Goal: Communication & Community: Share content

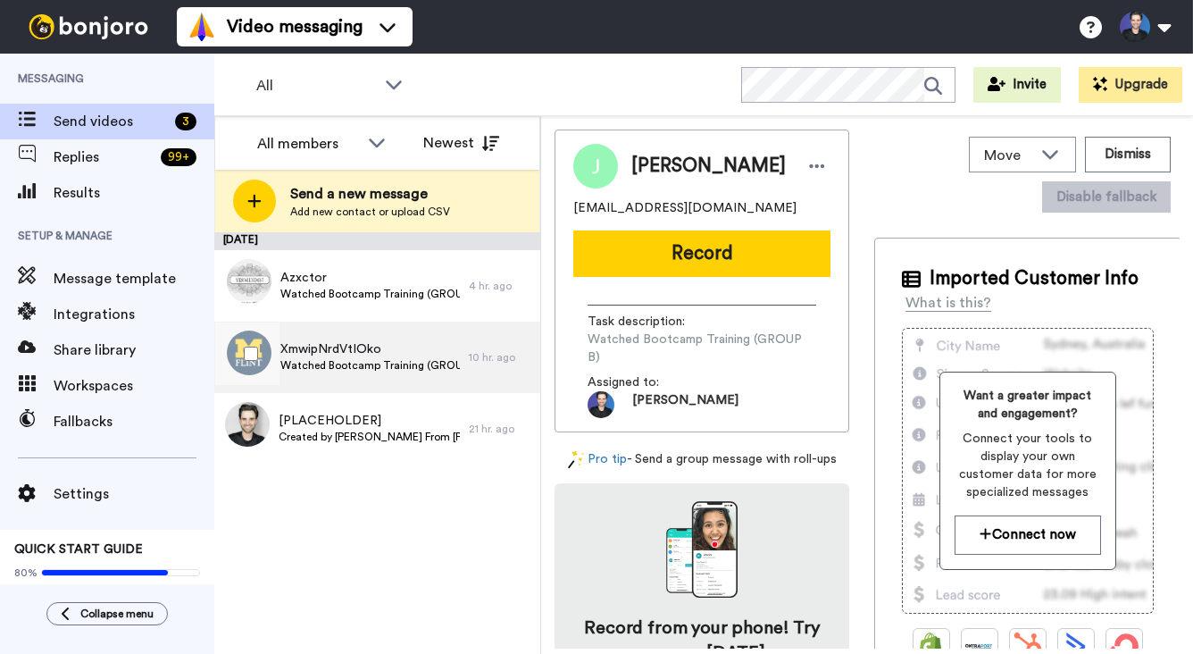
click at [382, 348] on span "XmwipNrdVtIOko" at bounding box center [370, 349] width 180 height 18
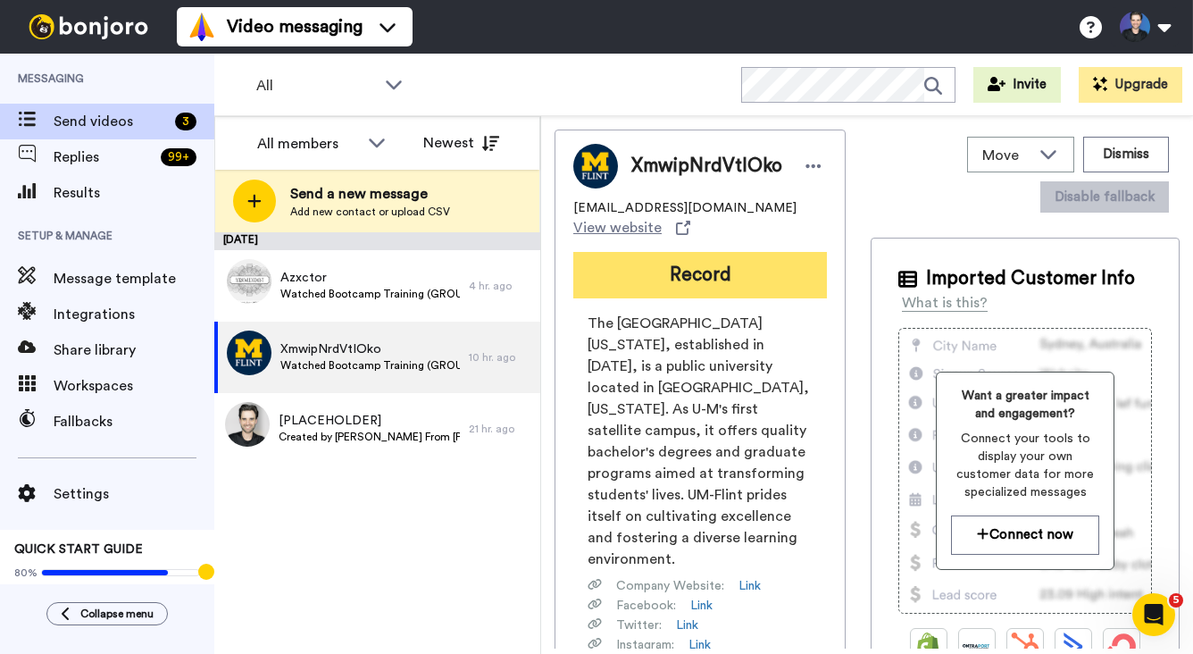
click at [710, 266] on button "Record" at bounding box center [700, 275] width 254 height 46
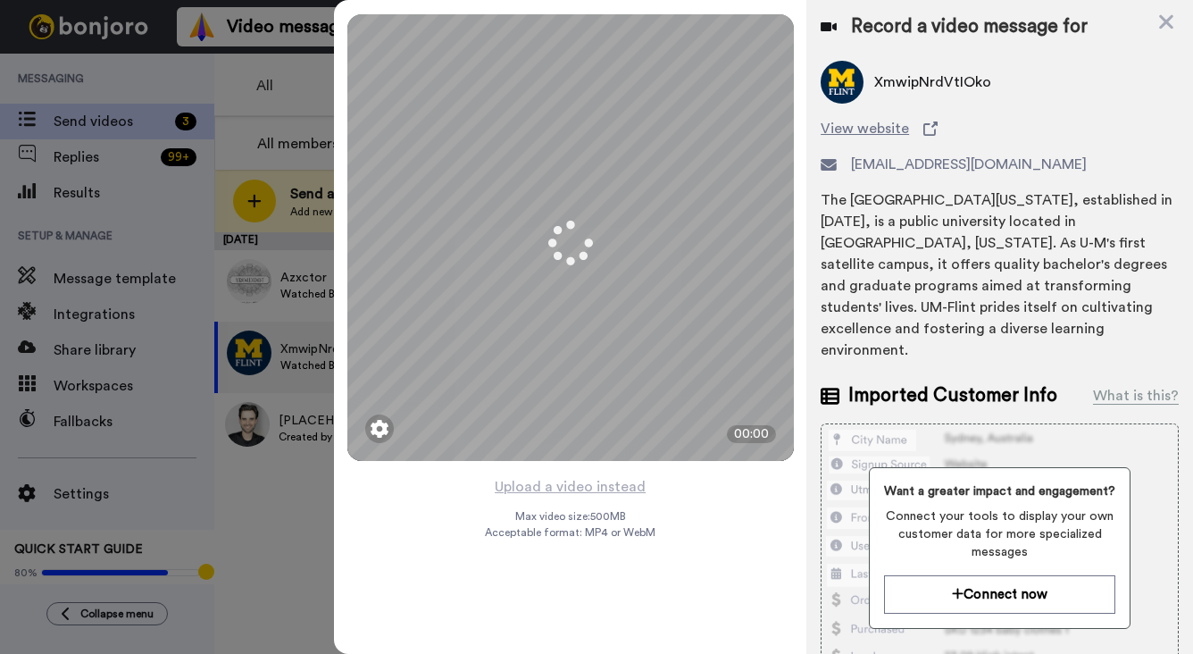
click at [648, 480] on div "Upload a video instead Max video size: 500 MB Acceptable format: MP4 or WebM" at bounding box center [570, 553] width 171 height 157
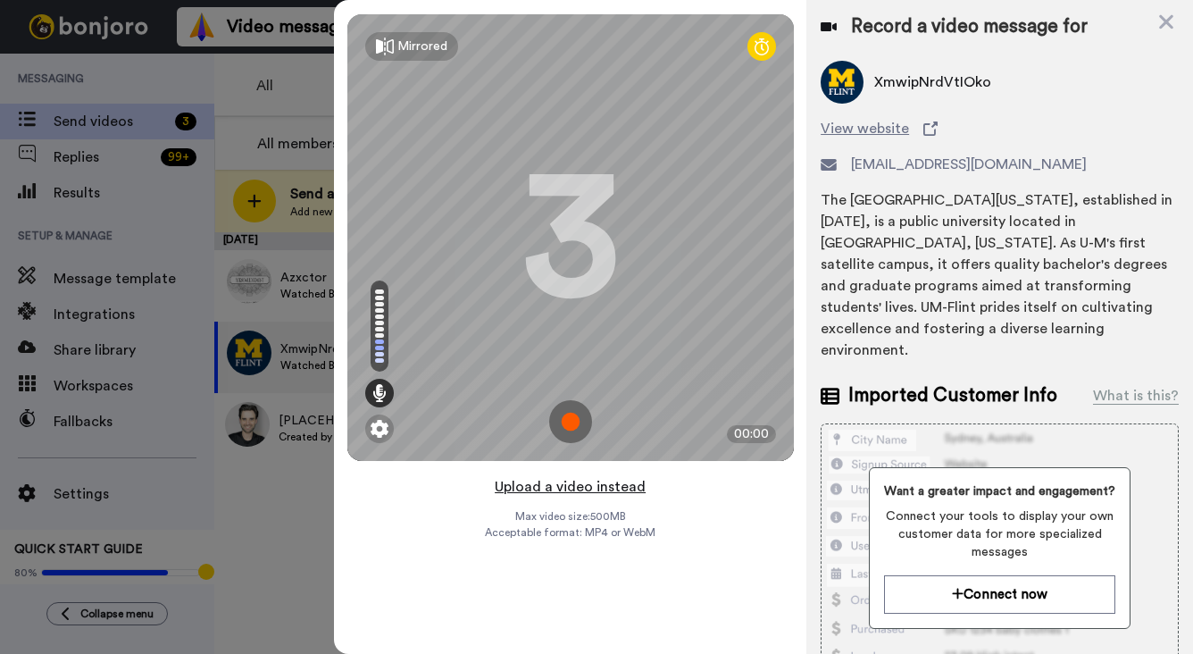
click at [632, 485] on button "Upload a video instead" at bounding box center [570, 486] width 162 height 23
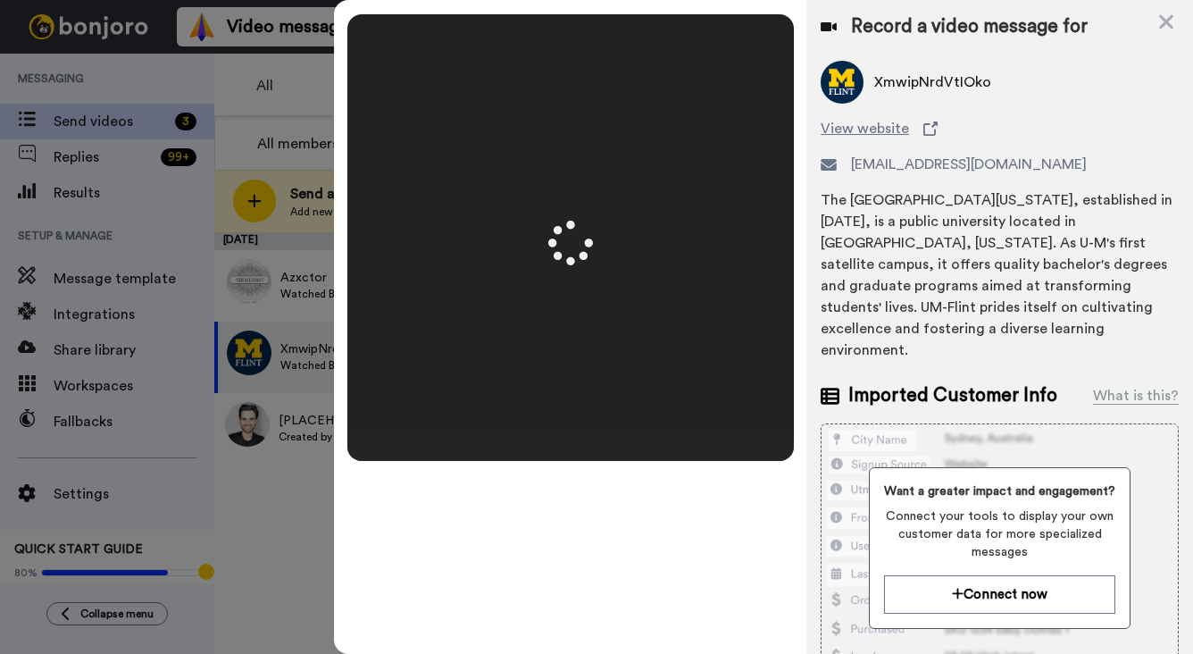
click at [796, 377] on div "Mirrored Redo 3 00:50" at bounding box center [570, 327] width 472 height 654
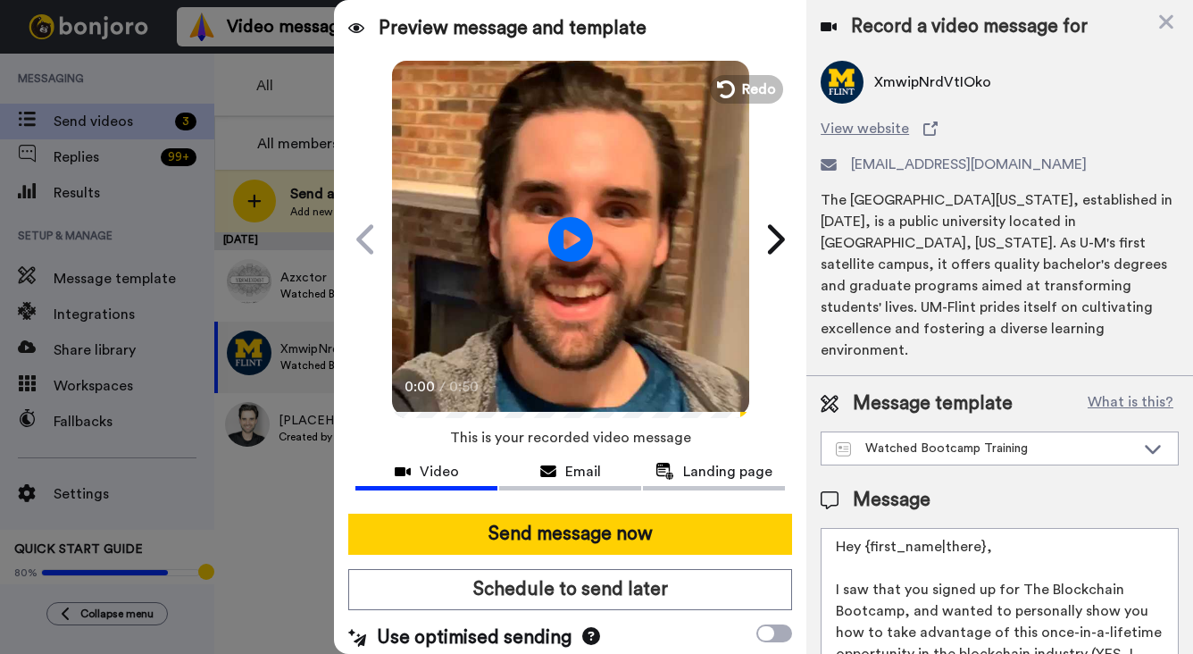
click at [643, 313] on video at bounding box center [570, 236] width 357 height 357
click at [650, 349] on video at bounding box center [570, 236] width 357 height 357
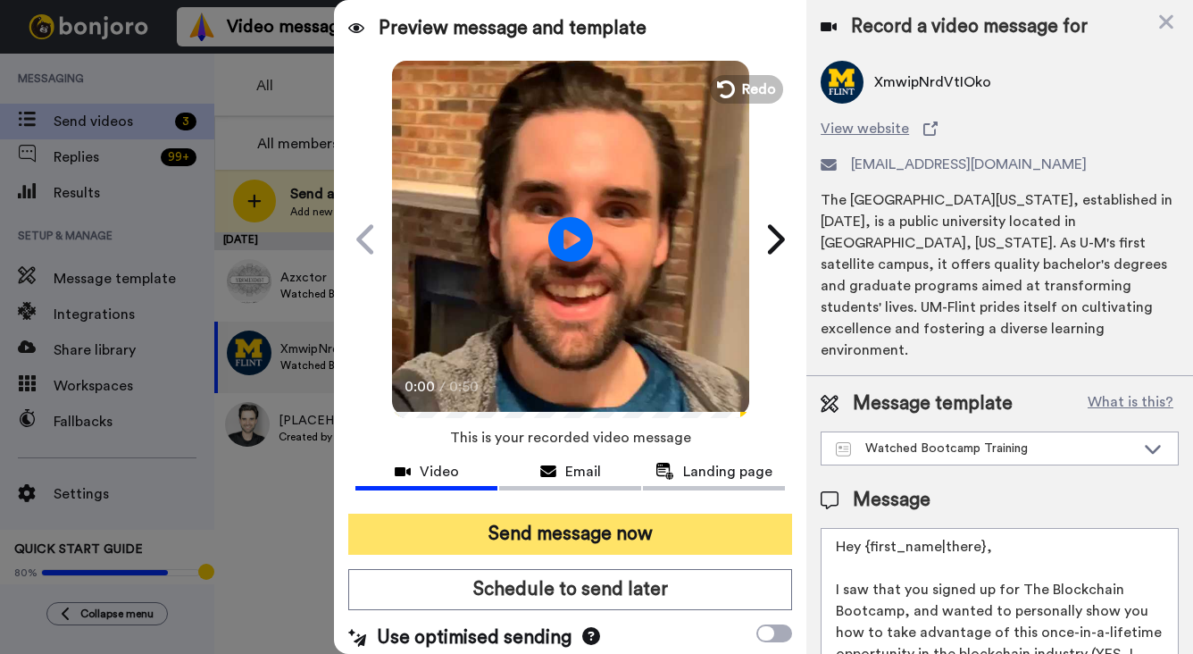
click at [673, 529] on button "Send message now" at bounding box center [570, 534] width 444 height 41
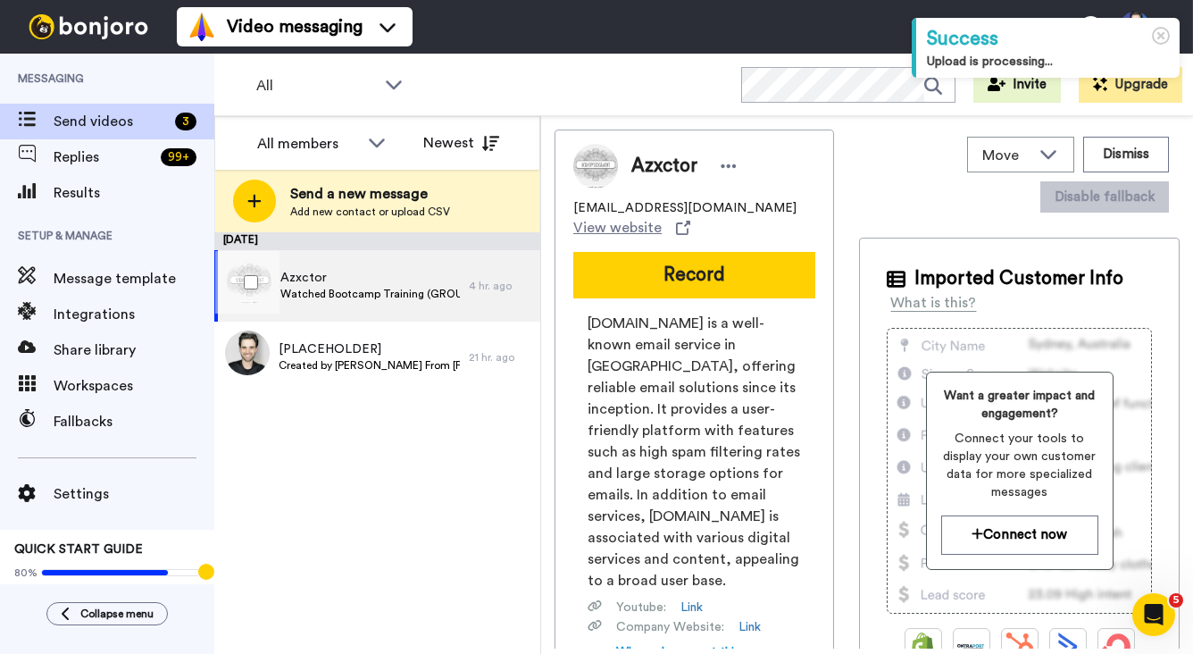
click at [445, 276] on span "Azxctor" at bounding box center [370, 278] width 180 height 18
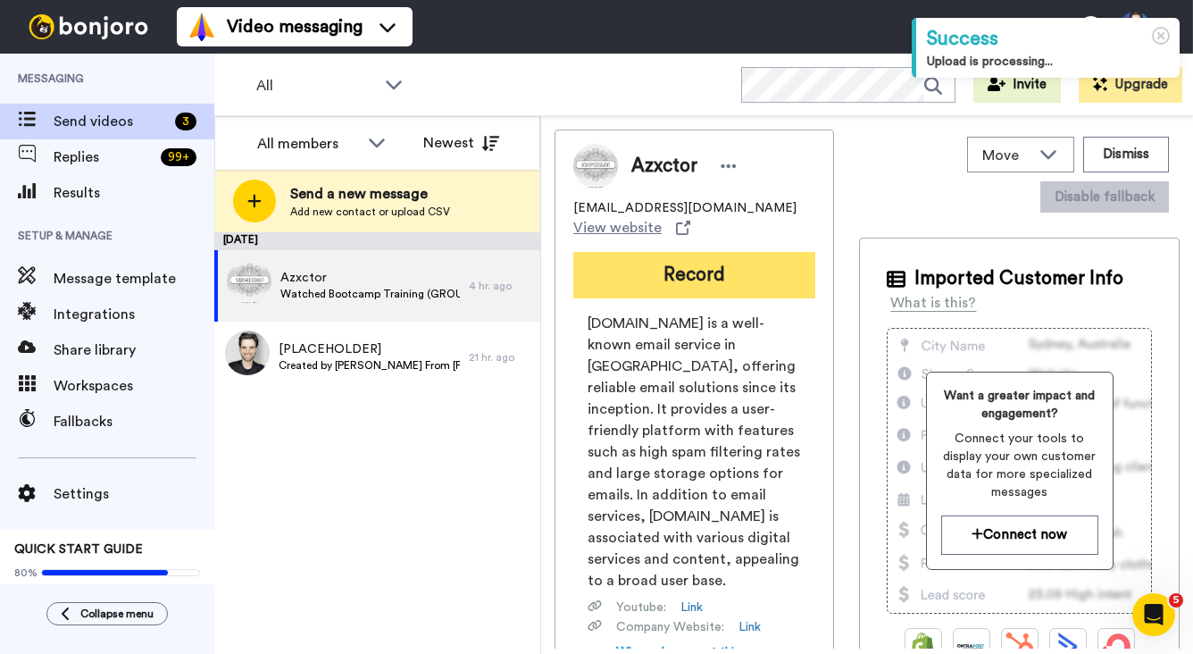
click at [586, 262] on button "Record" at bounding box center [694, 275] width 242 height 46
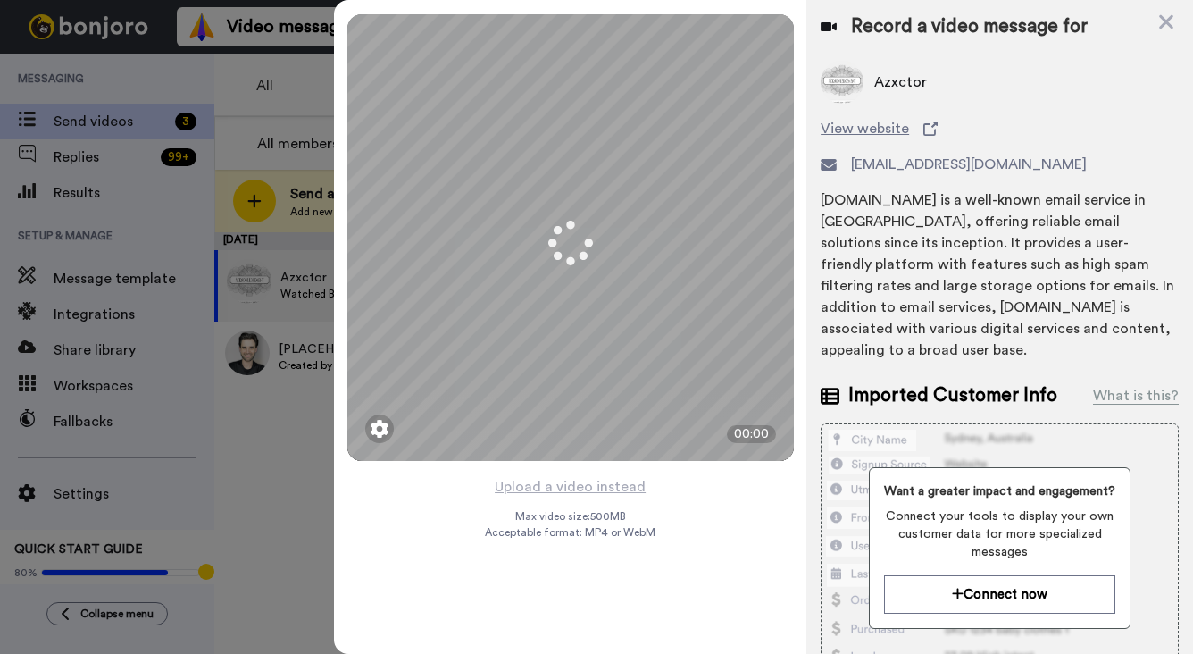
click at [673, 499] on div "Mirrored Redo 3 00:00 Upload a video instead Max video size: 500 MB Acceptable …" at bounding box center [570, 327] width 472 height 654
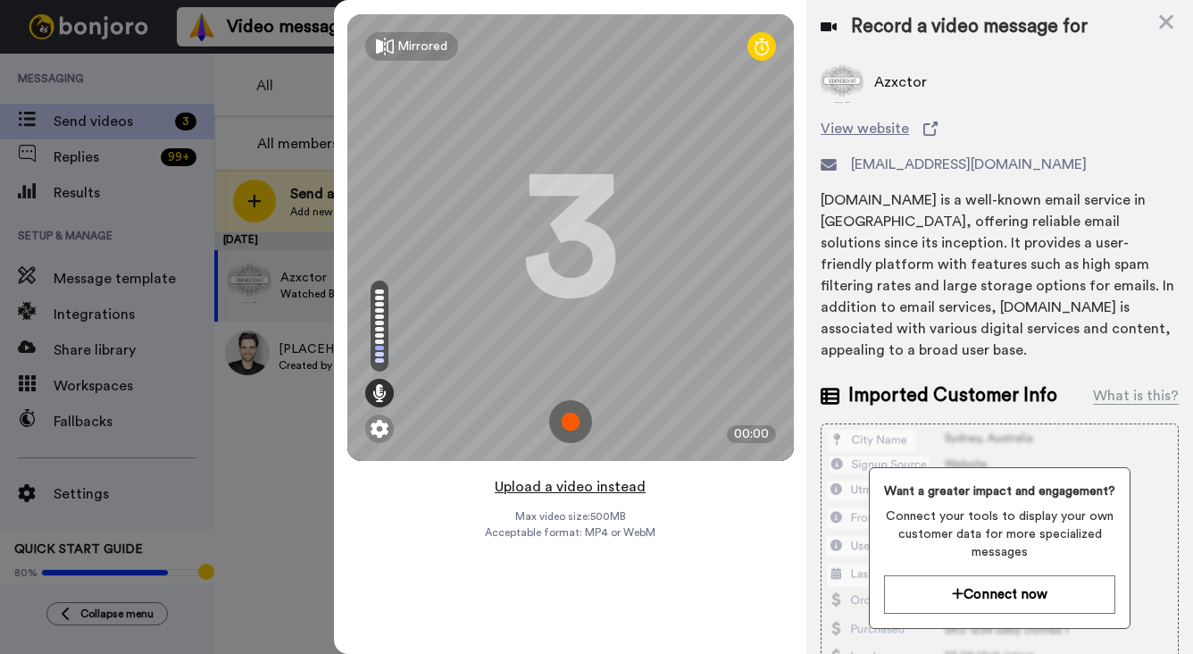
click at [630, 484] on button "Upload a video instead" at bounding box center [570, 486] width 162 height 23
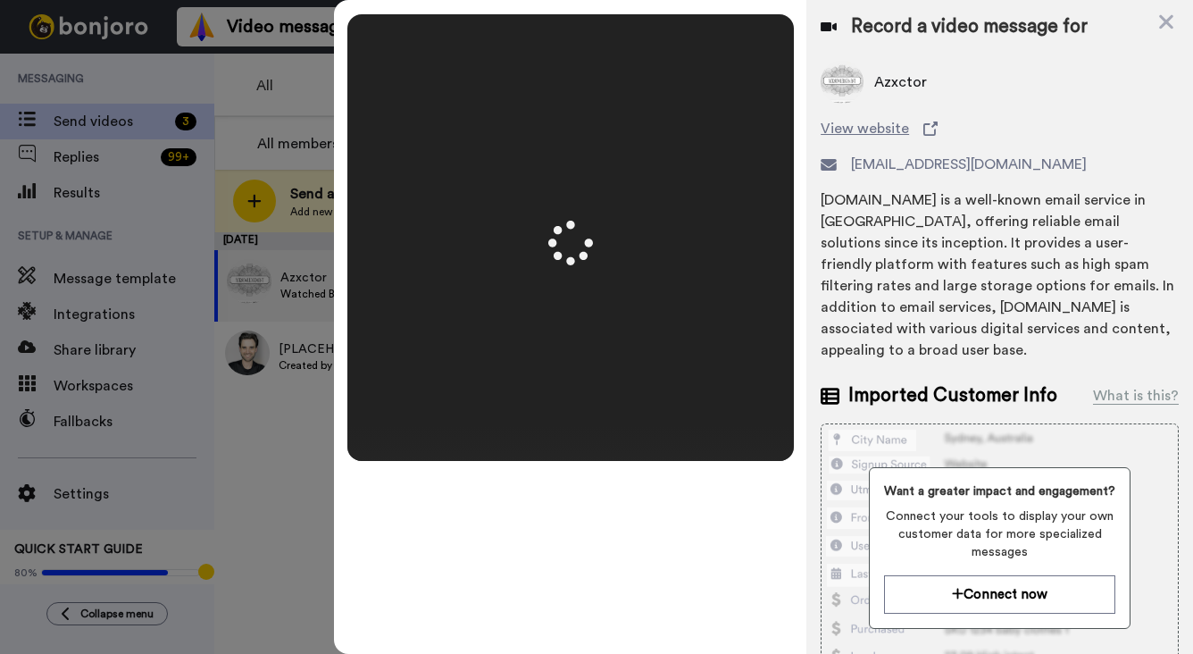
click at [759, 349] on video at bounding box center [570, 237] width 447 height 223
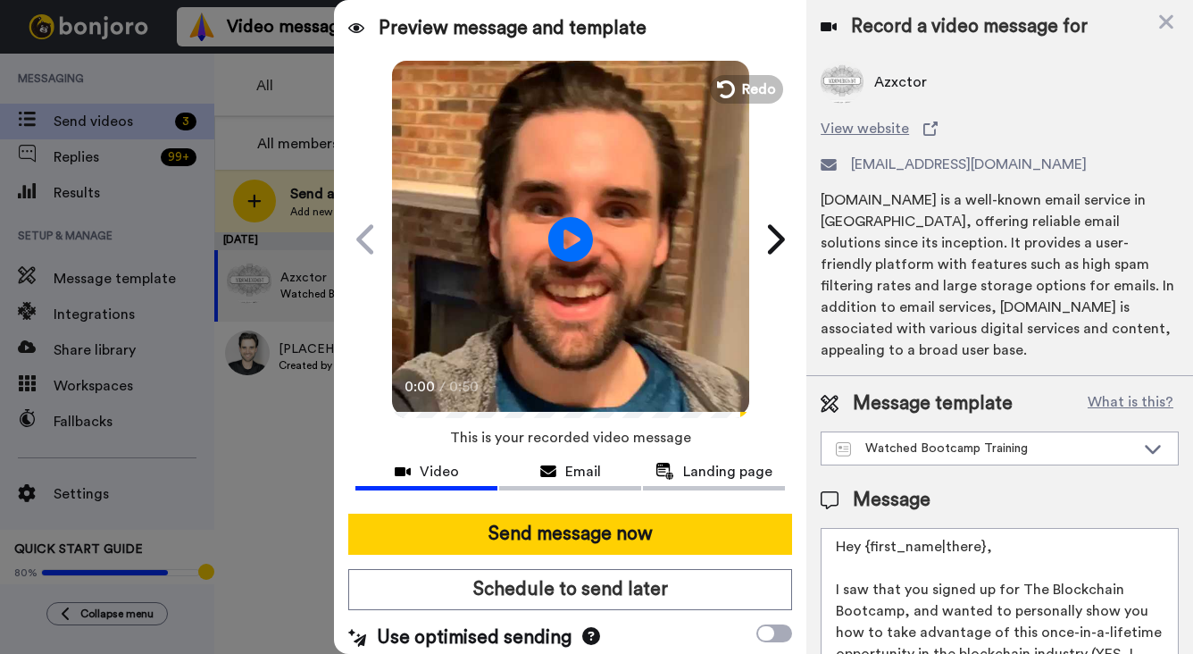
click at [598, 338] on video at bounding box center [570, 236] width 357 height 357
click at [599, 339] on video at bounding box center [570, 236] width 357 height 357
drag, startPoint x: 696, startPoint y: 530, endPoint x: 687, endPoint y: 496, distance: 35.1
click at [697, 530] on button "Send message now" at bounding box center [570, 534] width 444 height 41
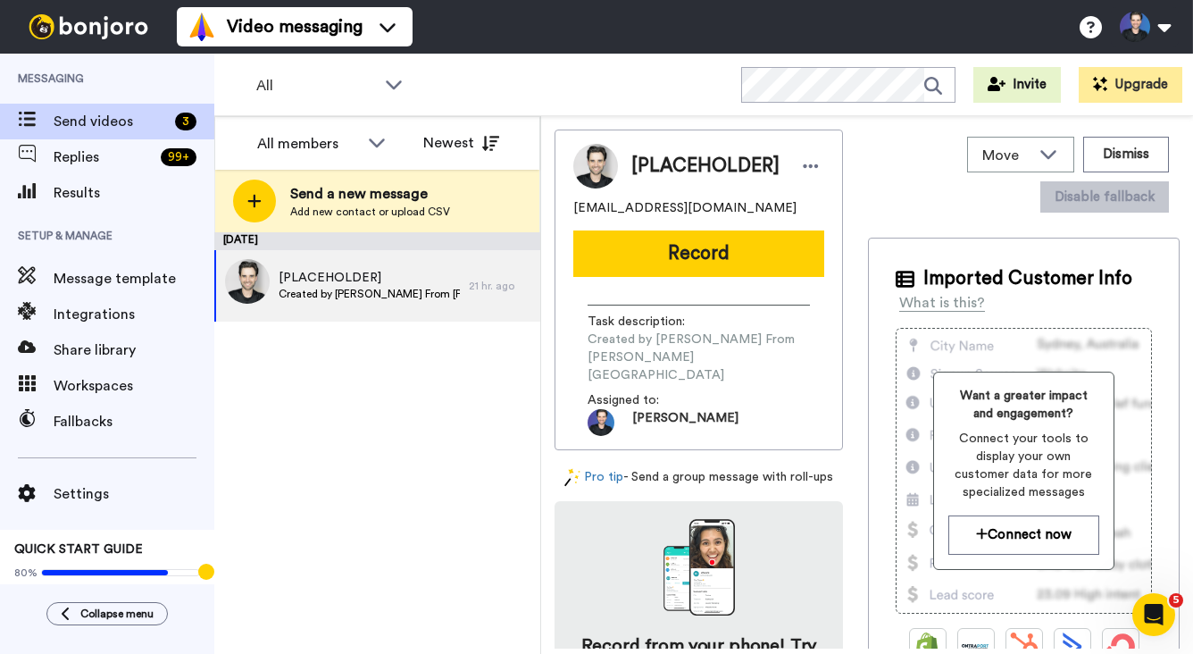
click at [412, 396] on div "[DATE] [PLACEHOLDER] Created by [PERSON_NAME] [PERSON_NAME][GEOGRAPHIC_DATA] 21…" at bounding box center [377, 443] width 326 height 422
